Goal: Task Accomplishment & Management: Manage account settings

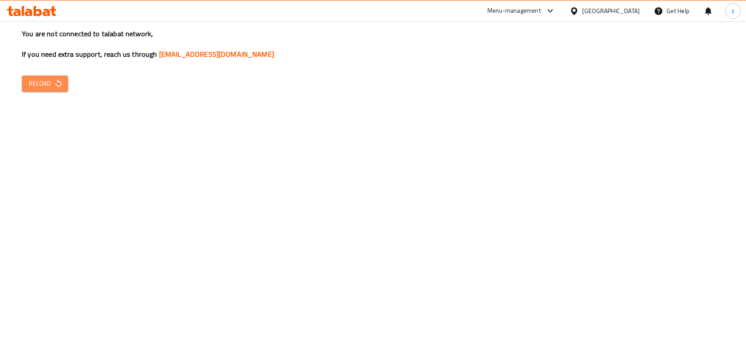
click at [52, 85] on span "Reload" at bounding box center [45, 83] width 32 height 11
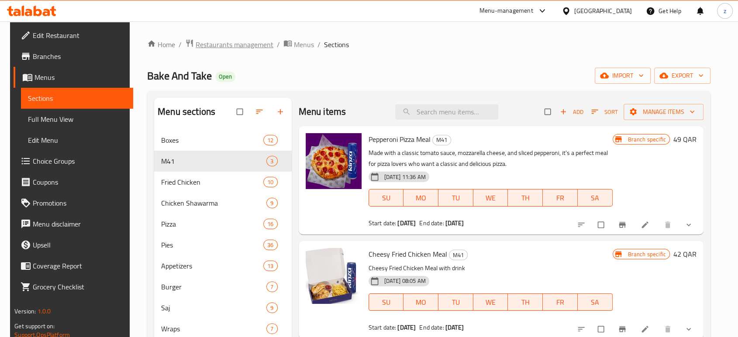
click at [234, 40] on span "Restaurants management" at bounding box center [235, 44] width 78 height 10
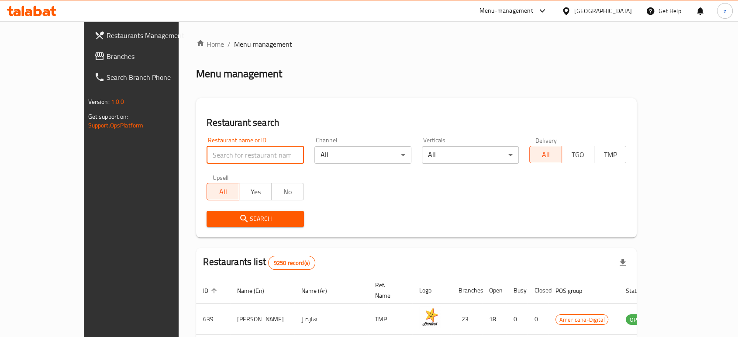
click at [243, 151] on input "search" at bounding box center [255, 154] width 97 height 17
type input "Mankoucha Restaurant"
click button "Search" at bounding box center [255, 219] width 97 height 16
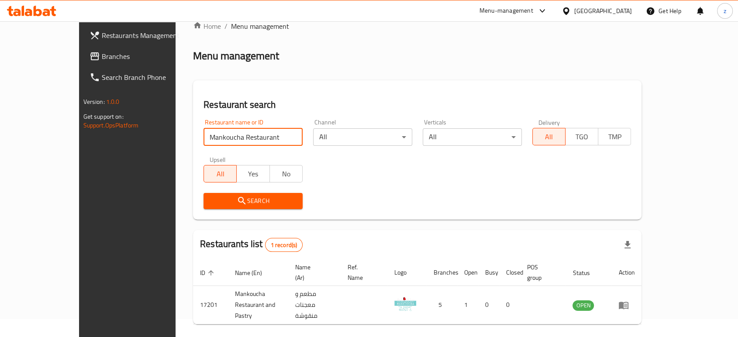
scroll to position [35, 0]
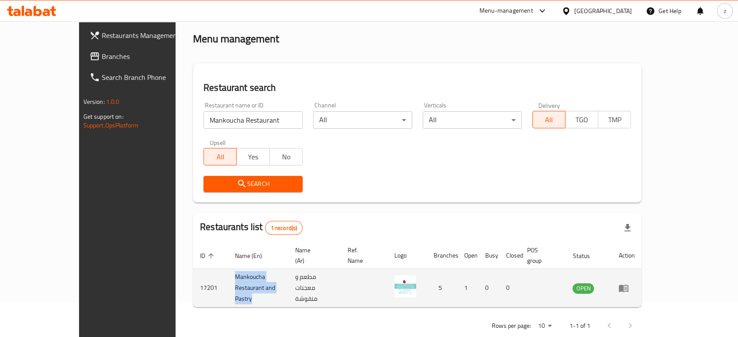
drag, startPoint x: 278, startPoint y: 275, endPoint x: 182, endPoint y: 275, distance: 95.6
click at [228, 275] on td "Mankoucha Restaurant and Pastry" at bounding box center [258, 288] width 60 height 38
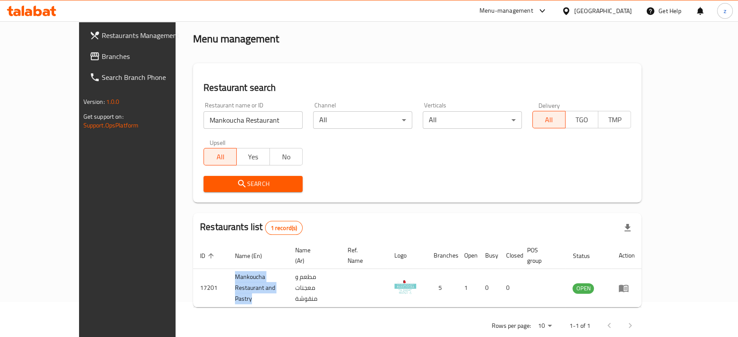
copy td "Mankoucha Restaurant and Pastry"
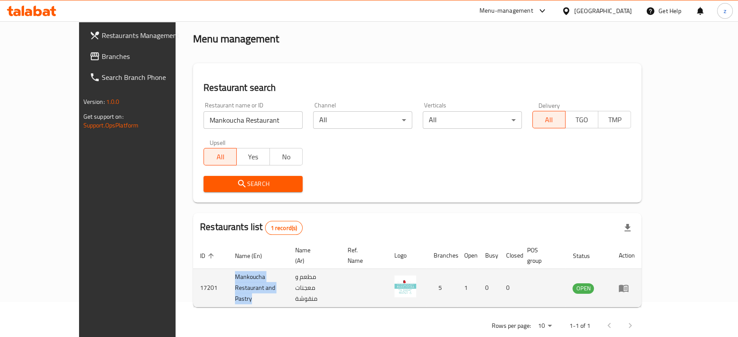
click at [629, 283] on icon "enhanced table" at bounding box center [623, 288] width 10 height 10
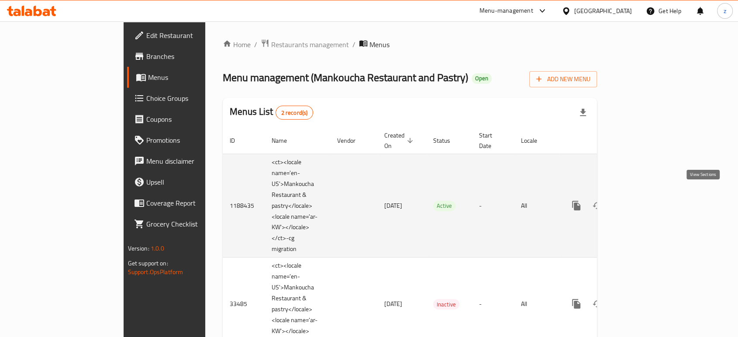
click at [645, 200] on icon "enhanced table" at bounding box center [639, 205] width 10 height 10
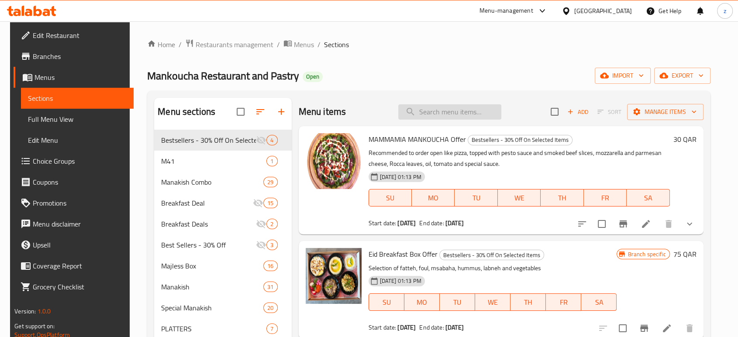
click at [446, 115] on input "search" at bounding box center [449, 111] width 103 height 15
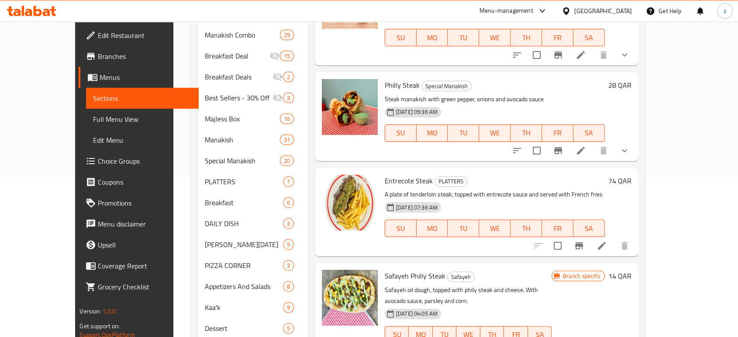
scroll to position [194, 0]
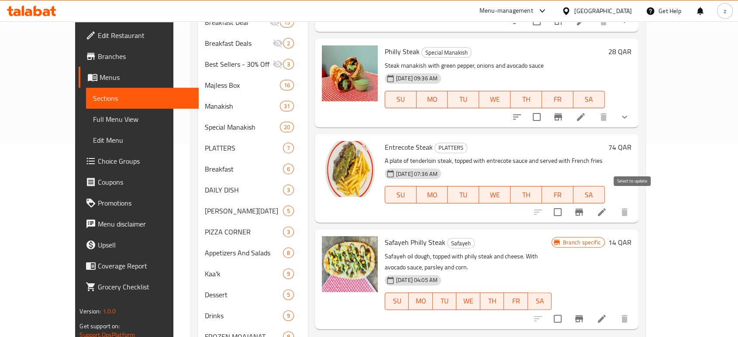
type input "steak"
click at [567, 203] on input "checkbox" at bounding box center [558, 212] width 18 height 18
checkbox input "true"
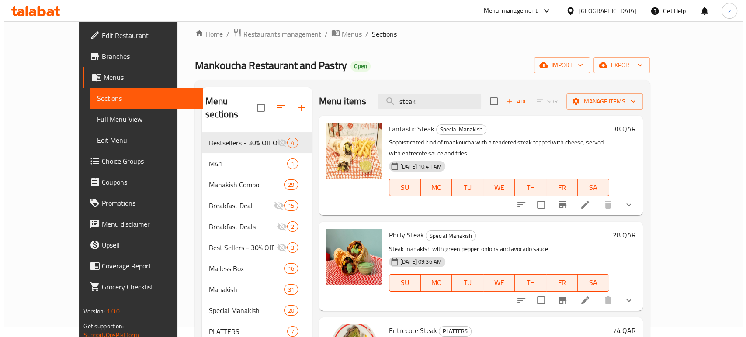
scroll to position [0, 0]
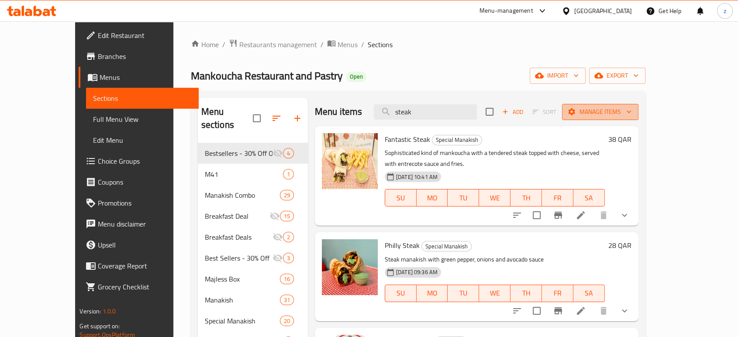
click at [632, 111] on span "Manage items" at bounding box center [600, 112] width 62 height 11
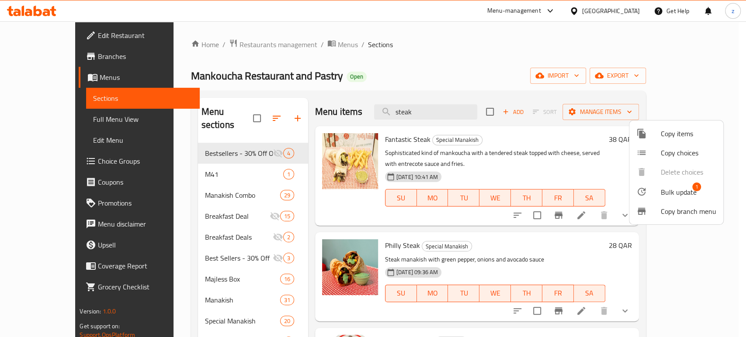
click at [672, 131] on span "Copy items" at bounding box center [687, 133] width 55 height 10
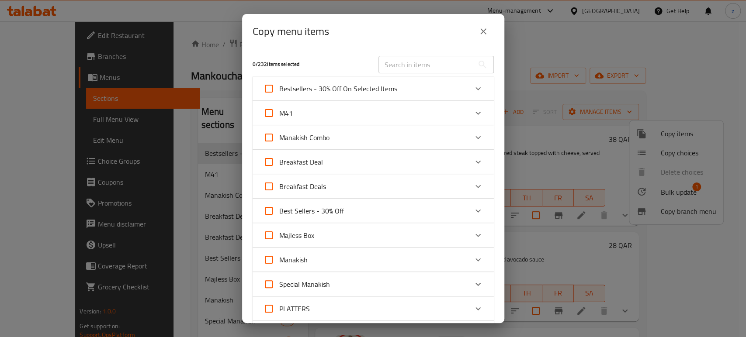
click at [478, 22] on button "close" at bounding box center [483, 31] width 21 height 21
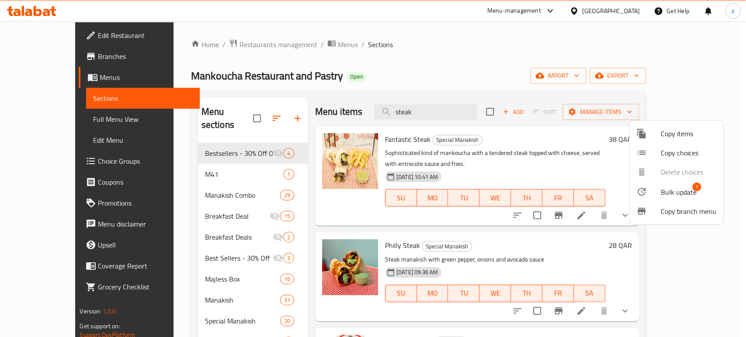
click at [683, 136] on span "Copy items" at bounding box center [687, 133] width 55 height 10
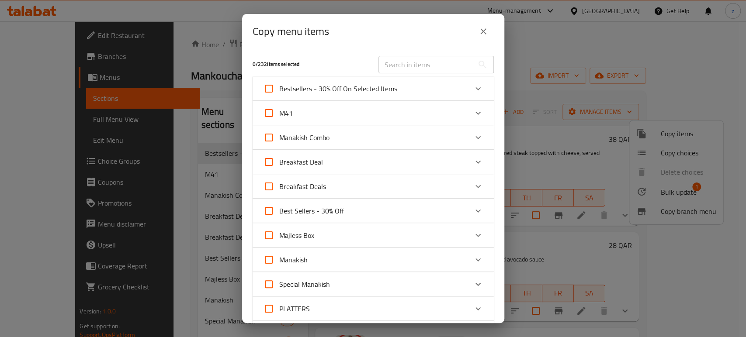
click at [401, 59] on input "text" at bounding box center [425, 64] width 95 height 17
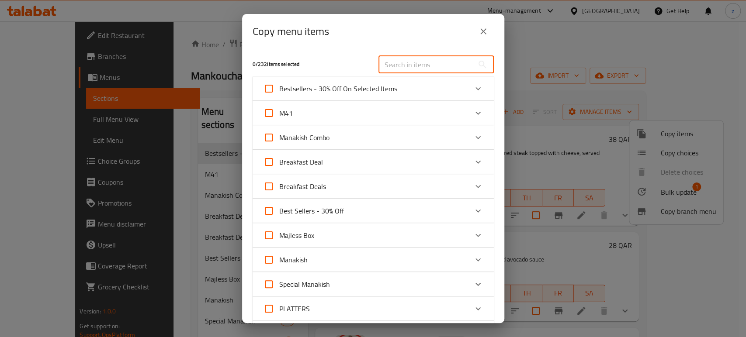
type input "p"
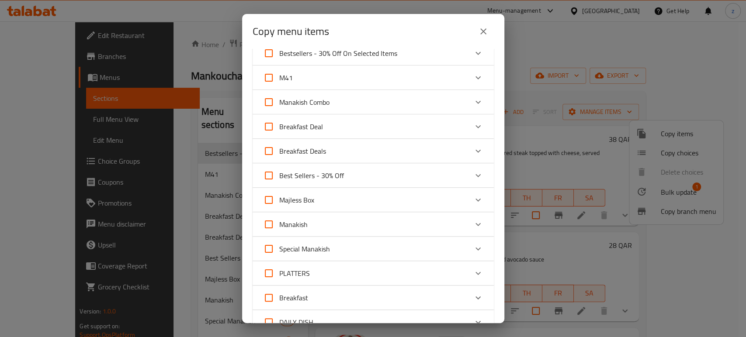
scroll to position [97, 0]
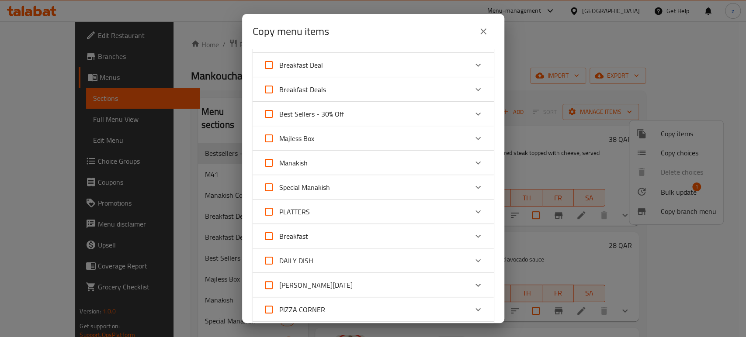
click at [320, 215] on div "PLATTERS" at bounding box center [365, 211] width 204 height 21
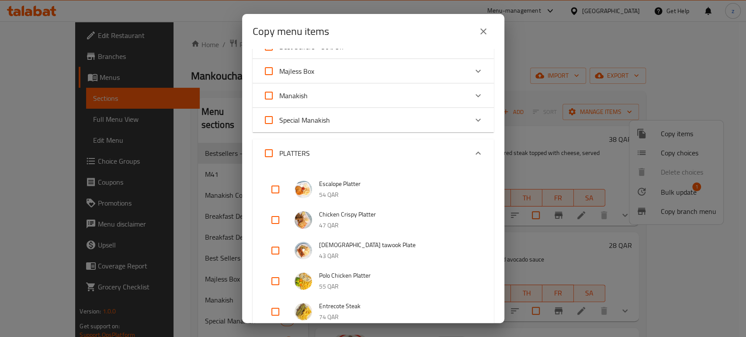
scroll to position [242, 0]
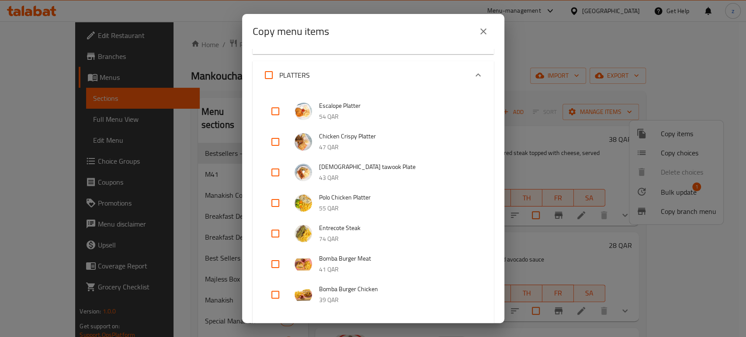
click at [272, 231] on input "checkbox" at bounding box center [275, 233] width 21 height 21
checkbox input "true"
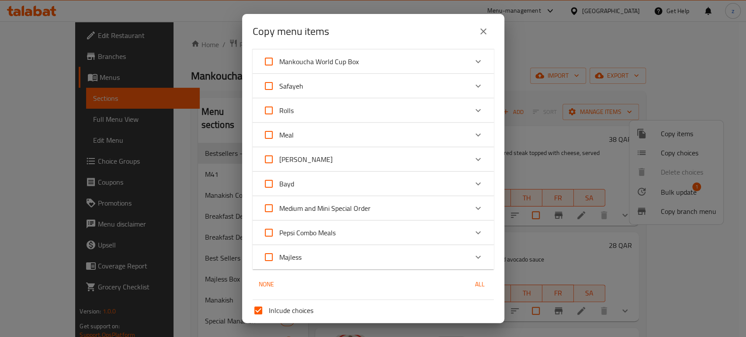
scroll to position [816, 0]
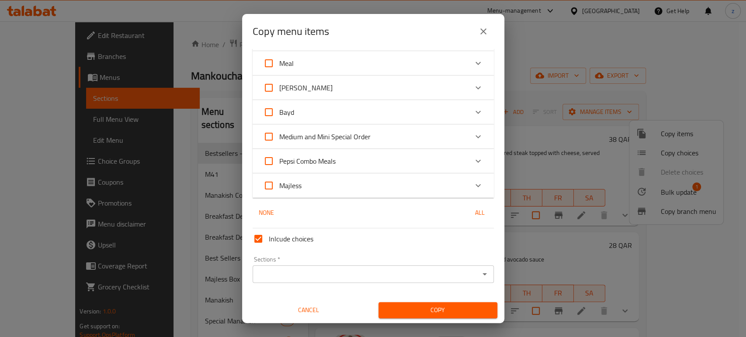
click at [479, 275] on icon "Open" at bounding box center [484, 274] width 10 height 10
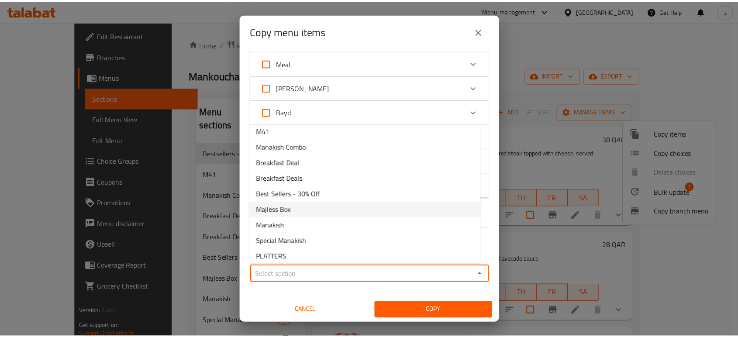
scroll to position [48, 0]
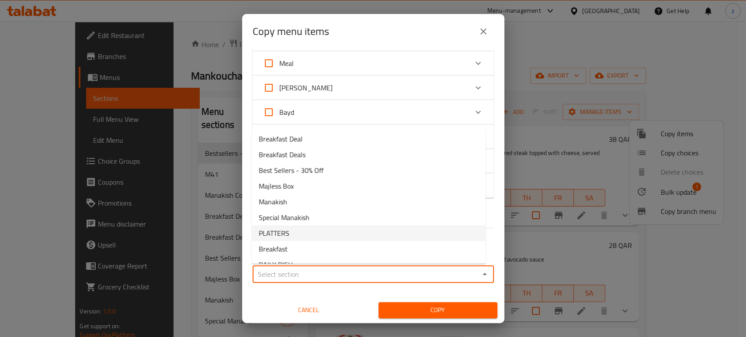
click at [309, 230] on li "PLATTERS" at bounding box center [369, 233] width 234 height 16
type input "PLATTERS"
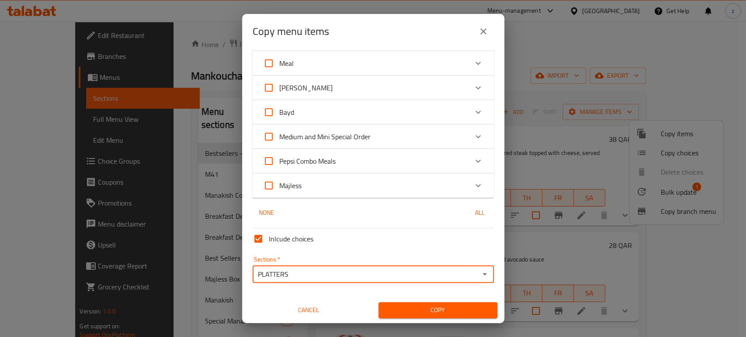
click at [431, 311] on span "Copy" at bounding box center [437, 310] width 105 height 11
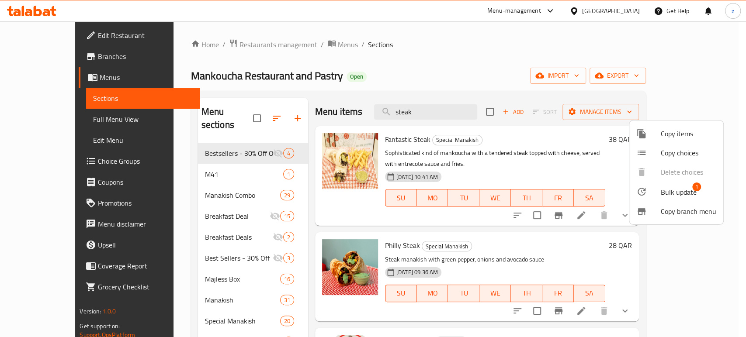
click at [364, 69] on div at bounding box center [373, 168] width 746 height 337
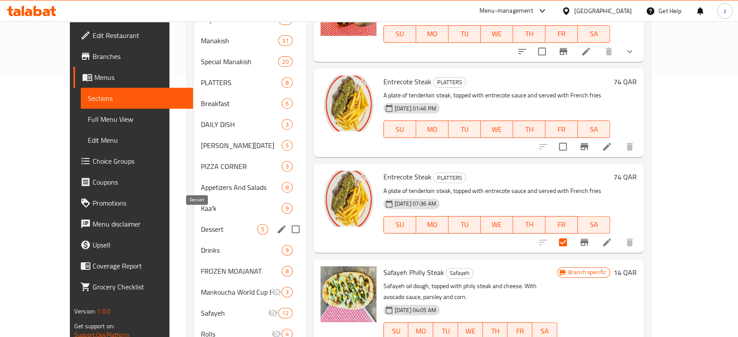
scroll to position [145, 0]
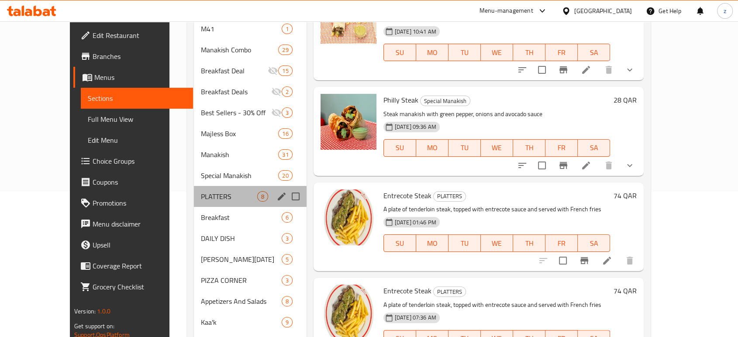
click at [216, 192] on div "PLATTERS 8" at bounding box center [250, 196] width 112 height 21
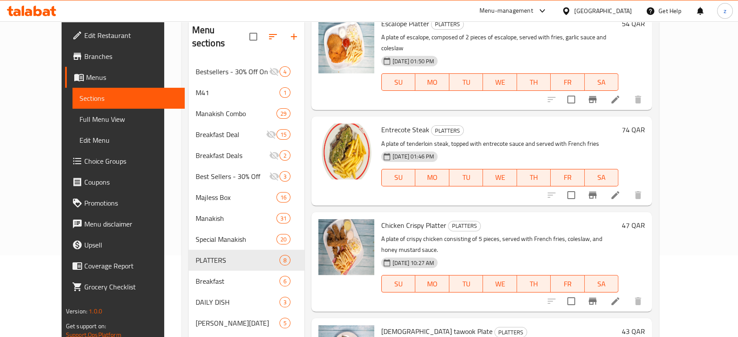
scroll to position [48, 0]
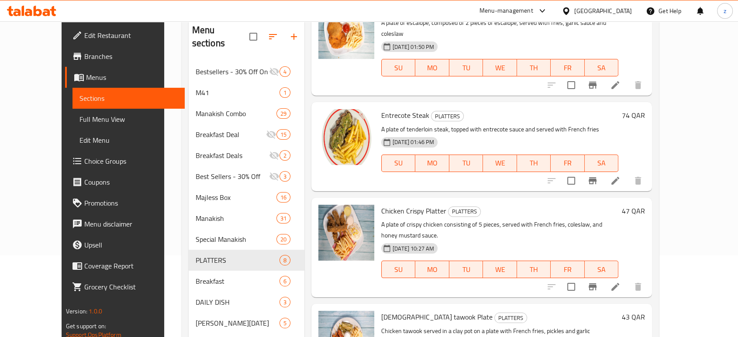
click at [628, 173] on li at bounding box center [615, 181] width 24 height 16
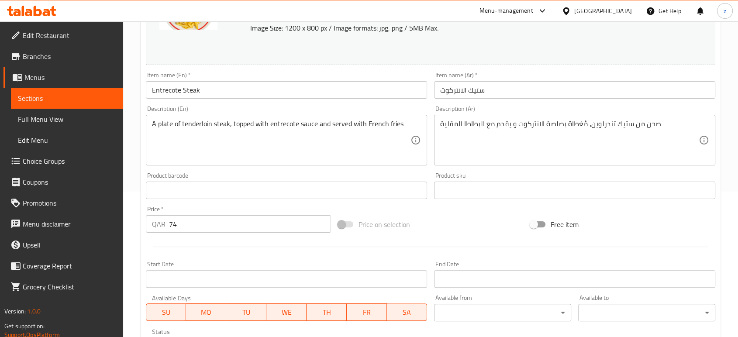
scroll to position [242, 0]
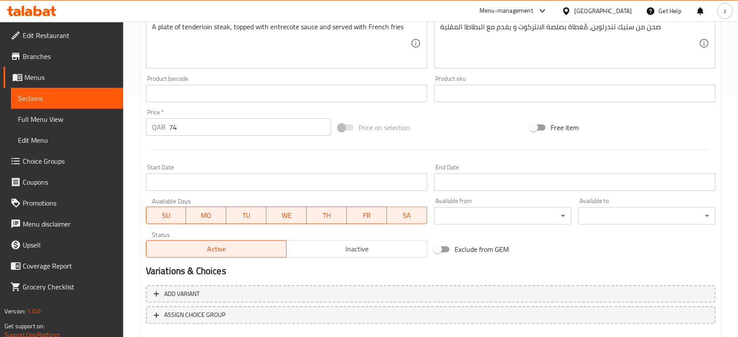
click at [333, 251] on span "Inactive" at bounding box center [357, 249] width 134 height 13
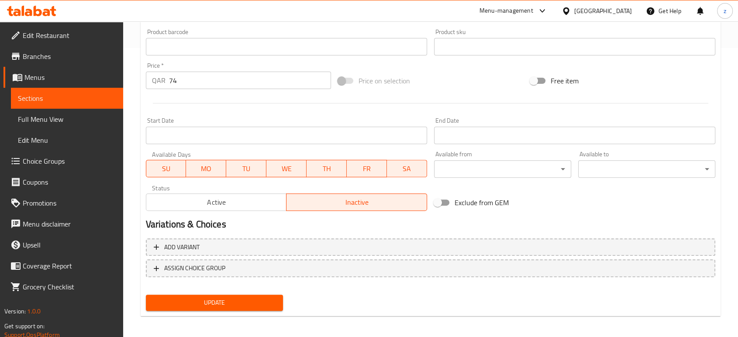
scroll to position [292, 0]
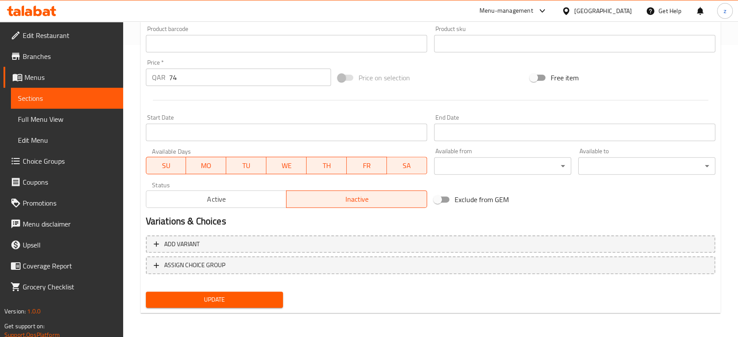
click at [243, 300] on span "Update" at bounding box center [214, 299] width 123 height 11
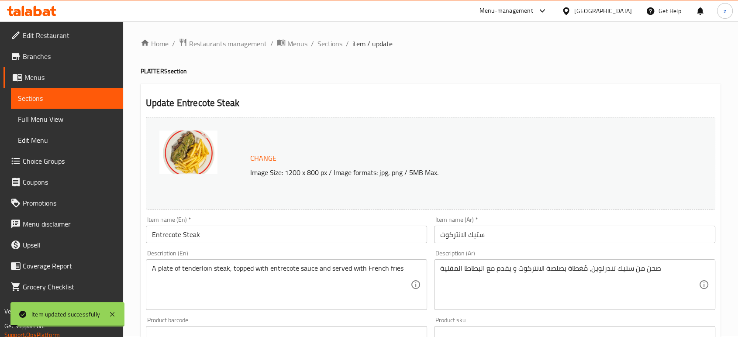
scroll to position [0, 0]
click at [336, 48] on span "Sections" at bounding box center [330, 44] width 25 height 10
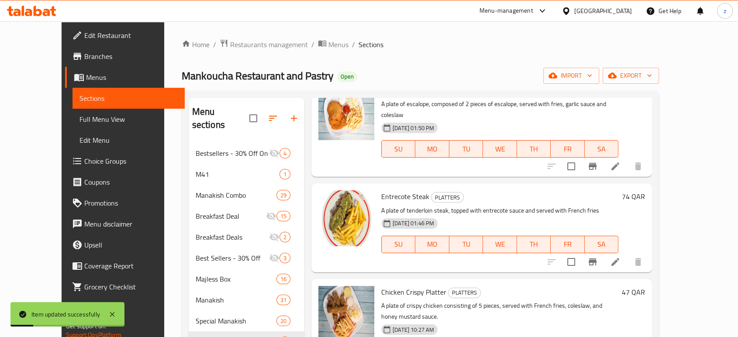
scroll to position [97, 0]
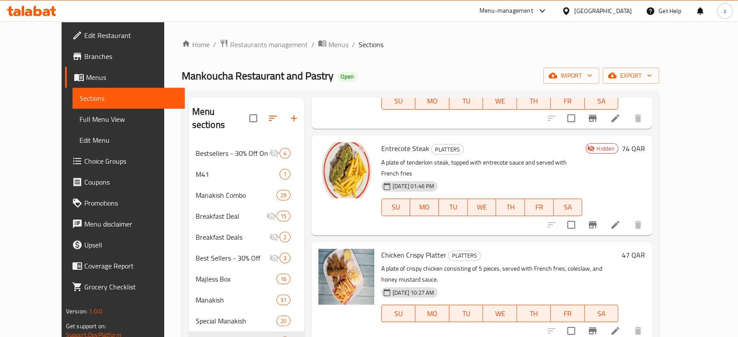
click at [433, 157] on p "A plate of tenderloin steak, topped with entrecote sauce and served with French…" at bounding box center [481, 168] width 201 height 22
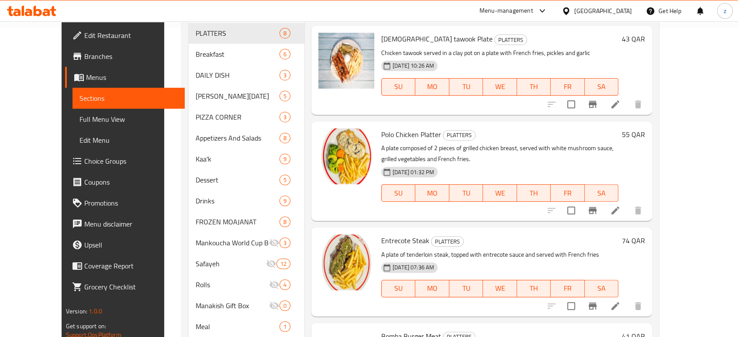
scroll to position [339, 0]
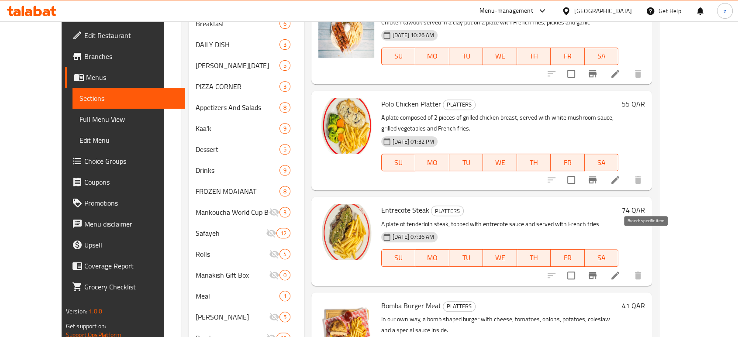
click at [597, 272] on icon "Branch-specific-item" at bounding box center [593, 275] width 8 height 7
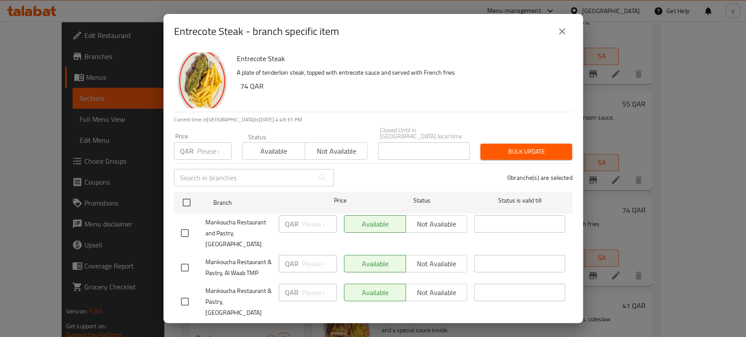
click at [562, 37] on button "close" at bounding box center [561, 31] width 21 height 21
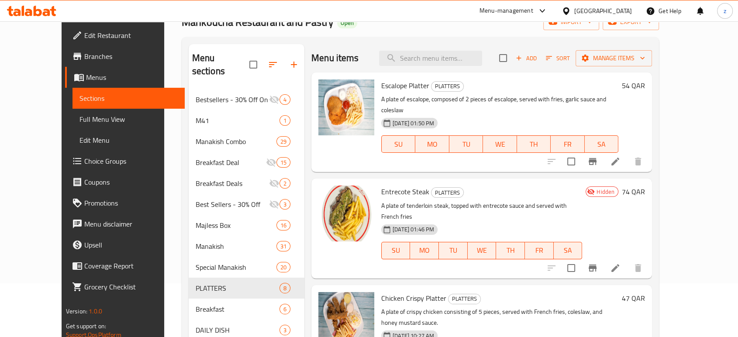
scroll to position [48, 0]
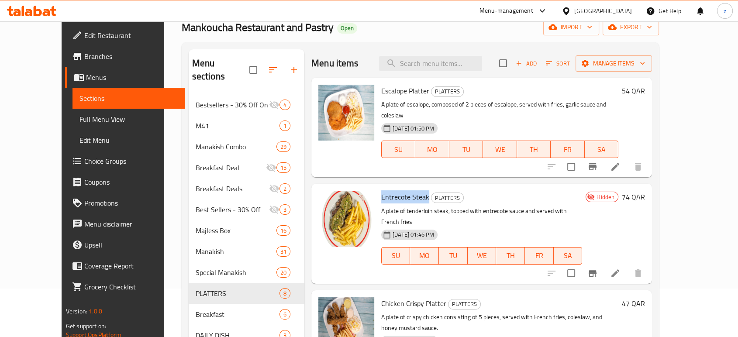
drag, startPoint x: 368, startPoint y: 184, endPoint x: 412, endPoint y: 184, distance: 44.1
click at [412, 191] on h6 "Entrecote Steak PLATTERS" at bounding box center [481, 197] width 201 height 12
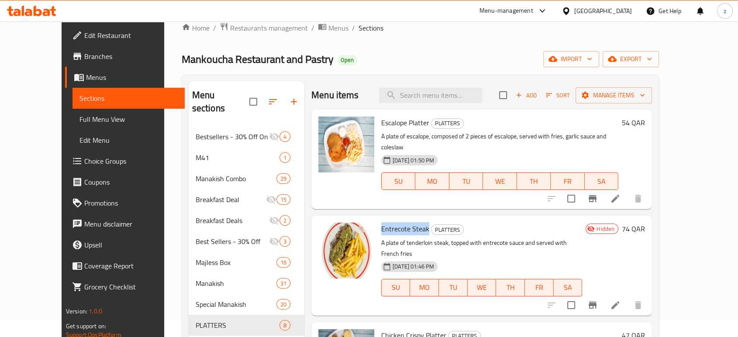
scroll to position [0, 0]
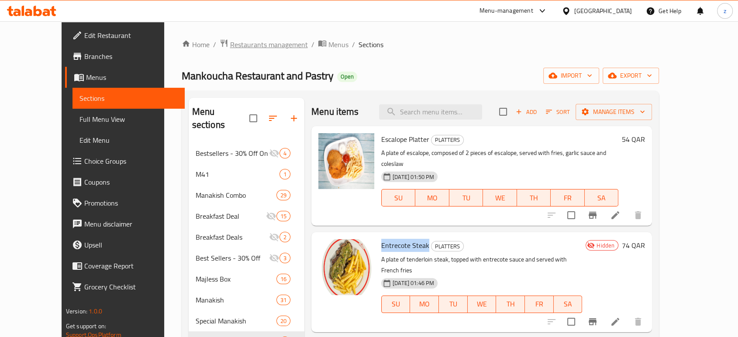
click at [230, 47] on span "Restaurants management" at bounding box center [269, 44] width 78 height 10
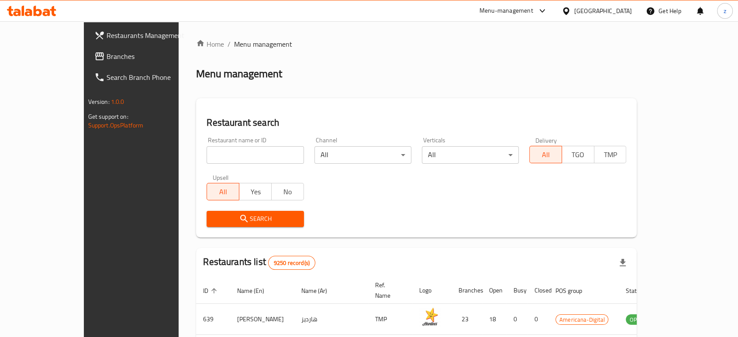
click at [207, 156] on input "search" at bounding box center [255, 154] width 97 height 17
type input "ASSEER TIME"
click at [214, 221] on span "Search" at bounding box center [255, 219] width 83 height 11
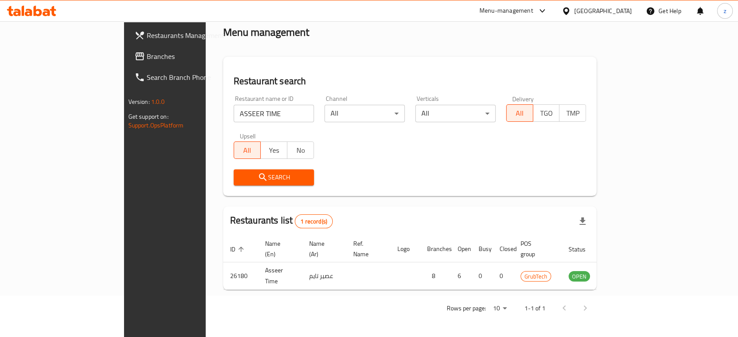
scroll to position [35, 0]
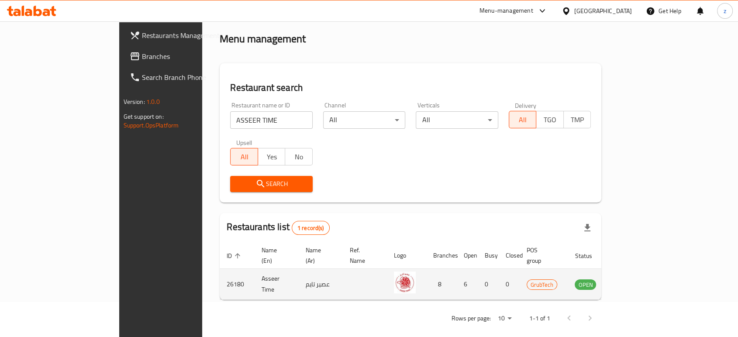
click at [631, 281] on icon "enhanced table" at bounding box center [626, 284] width 10 height 7
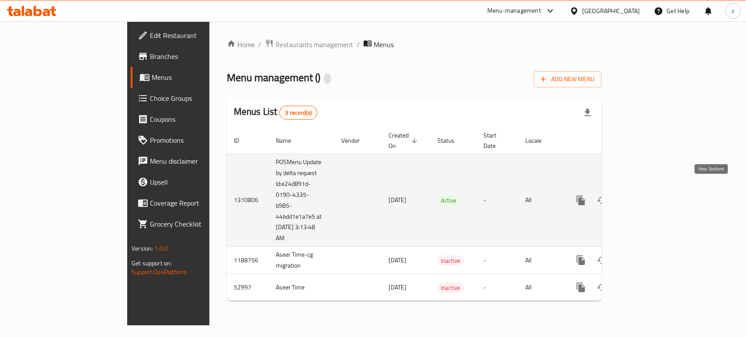
click at [649, 195] on icon "enhanced table" at bounding box center [643, 200] width 10 height 10
